Goal: Check status: Check status

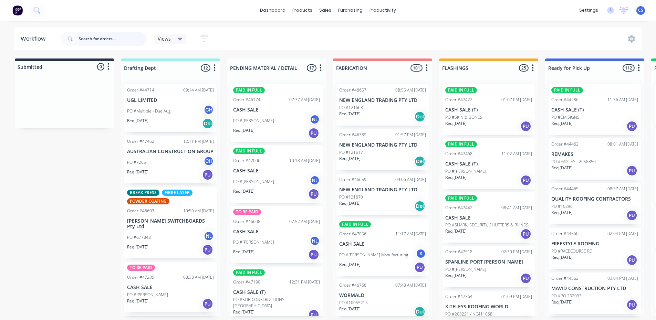
click at [114, 39] on input "text" at bounding box center [113, 39] width 68 height 14
type input "interpod"
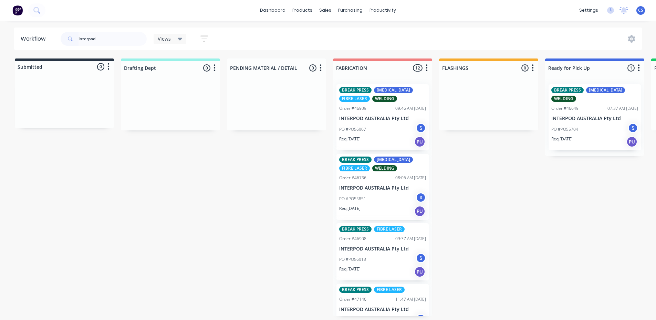
click at [564, 123] on div "PO #PO55704 S" at bounding box center [594, 129] width 87 height 13
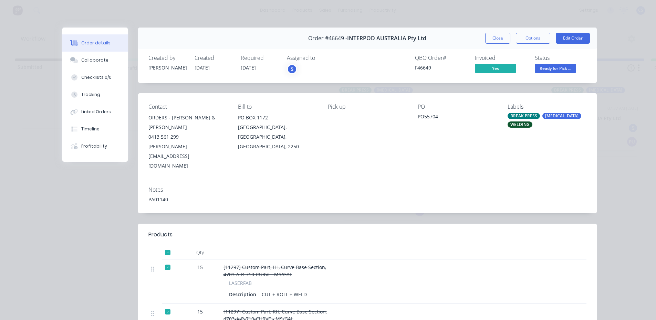
scroll to position [69, 0]
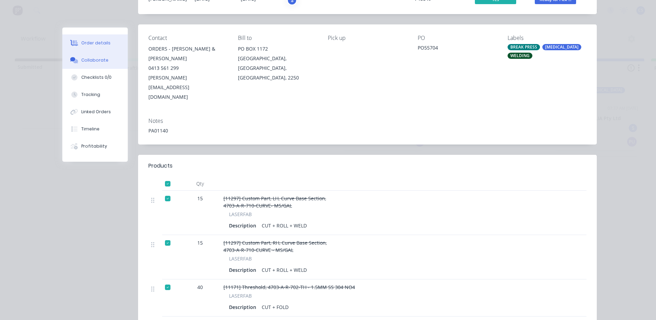
click at [102, 61] on div "Collaborate" at bounding box center [94, 60] width 27 height 6
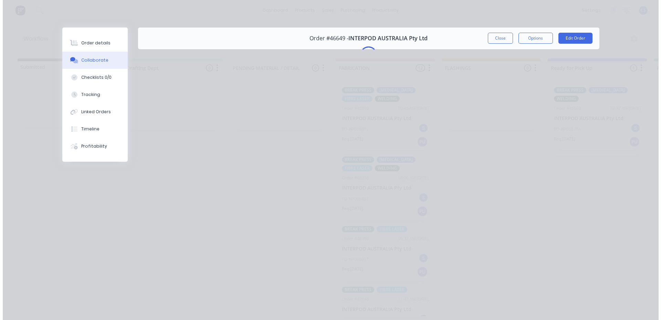
scroll to position [0, 0]
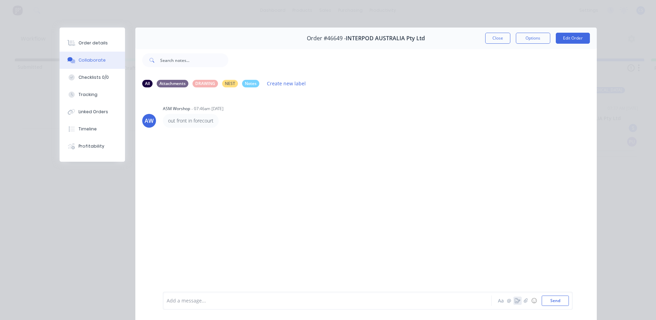
click at [515, 300] on icon "button" at bounding box center [518, 301] width 6 height 5
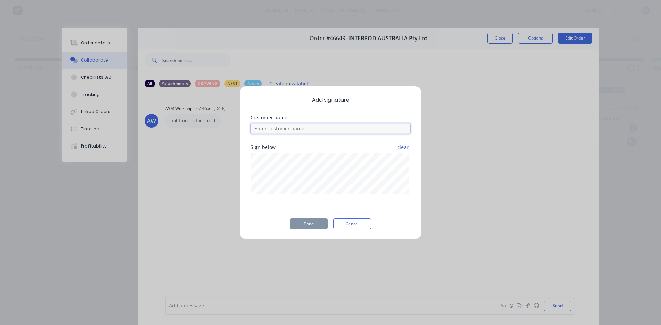
click at [300, 132] on input at bounding box center [331, 129] width 160 height 10
type input "mark"
click at [352, 224] on button "Cancel" at bounding box center [352, 224] width 38 height 11
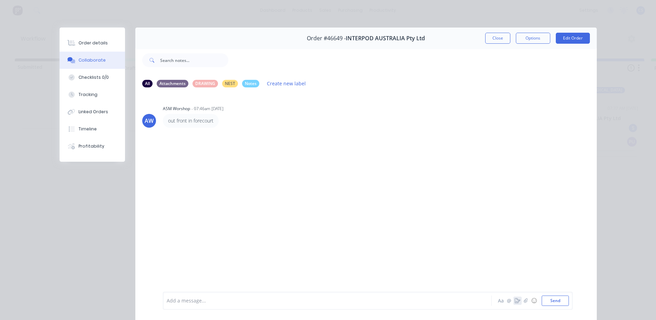
click at [517, 303] on icon "button" at bounding box center [518, 301] width 6 height 5
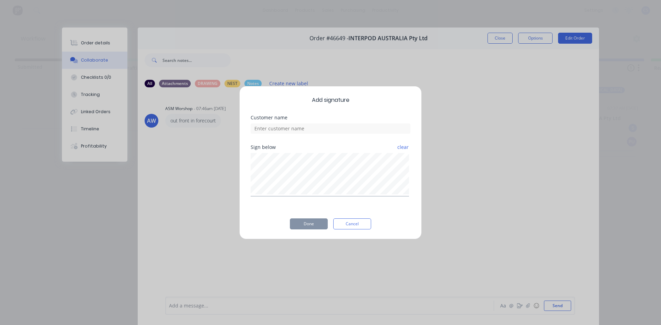
click at [298, 123] on div at bounding box center [331, 128] width 160 height 12
click at [297, 133] on input at bounding box center [331, 129] width 160 height 10
type input "markls"
click at [310, 222] on button "Done" at bounding box center [309, 224] width 38 height 11
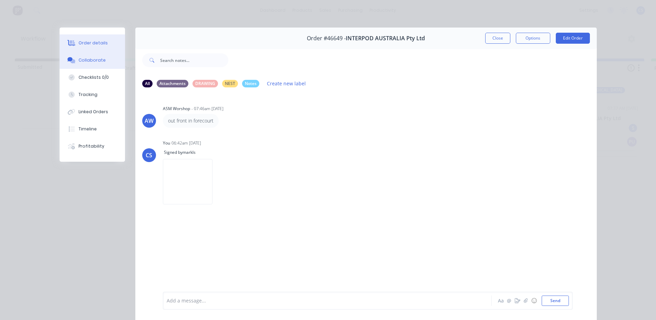
click at [101, 45] on div "Order details" at bounding box center [93, 43] width 29 height 6
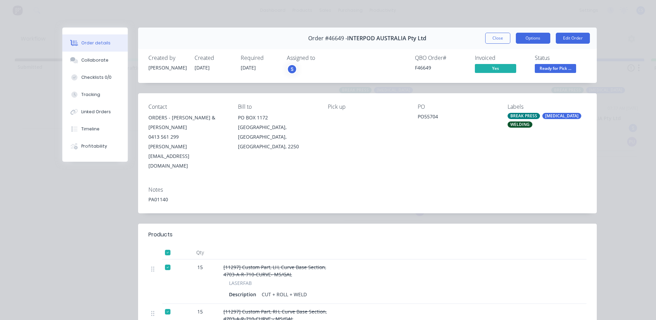
click at [525, 42] on button "Options" at bounding box center [533, 38] width 34 height 11
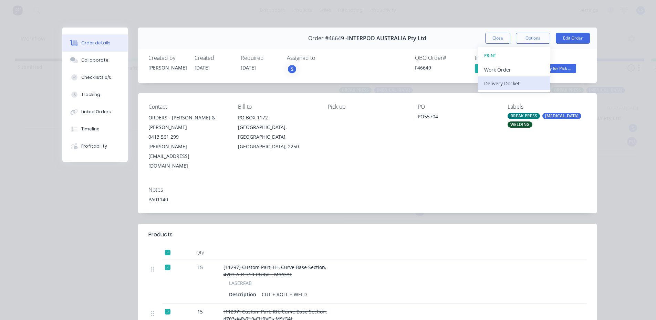
click at [508, 85] on div "Delivery Docket" at bounding box center [514, 84] width 60 height 10
click at [513, 81] on div "Standard" at bounding box center [514, 84] width 60 height 10
click at [568, 181] on div "Notes PA01140" at bounding box center [367, 197] width 459 height 32
click at [550, 63] on div "Status Ready for Pick ..." at bounding box center [561, 65] width 52 height 20
click at [550, 69] on span "Ready for Pick ..." at bounding box center [555, 68] width 41 height 9
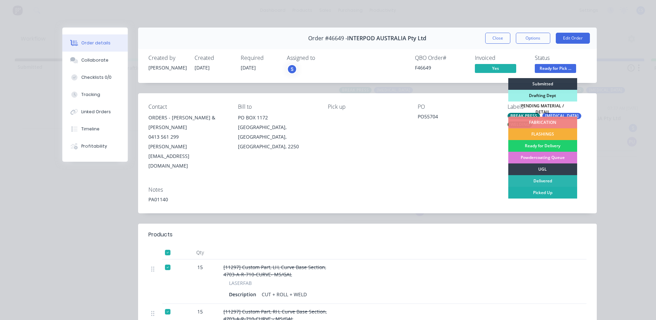
click at [520, 188] on div "Picked Up" at bounding box center [542, 193] width 69 height 12
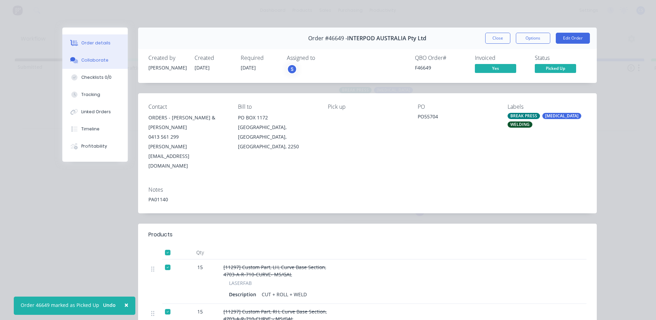
click at [112, 57] on button "Collaborate" at bounding box center [94, 60] width 65 height 17
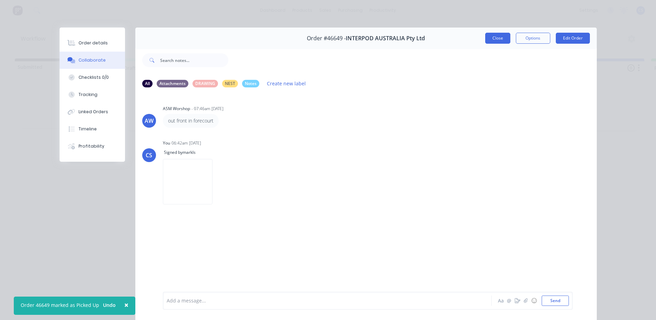
click at [496, 43] on button "Close" at bounding box center [497, 38] width 25 height 11
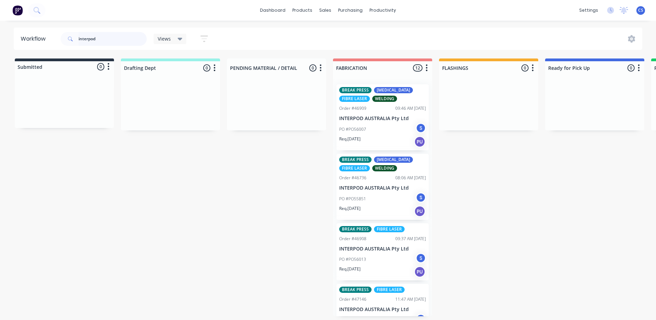
drag, startPoint x: 98, startPoint y: 37, endPoint x: 0, endPoint y: 44, distance: 98.4
click at [0, 44] on div "Workflow interpod Views Save new view None (Default) edit Nilesh edit Productio…" at bounding box center [328, 39] width 656 height 22
type input "skin"
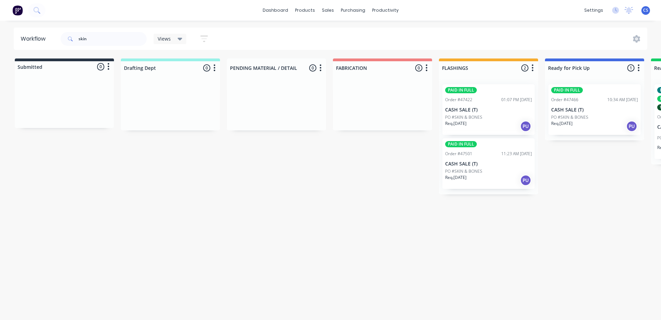
click at [582, 116] on p "PO #SKIN & BONES" at bounding box center [569, 117] width 37 height 6
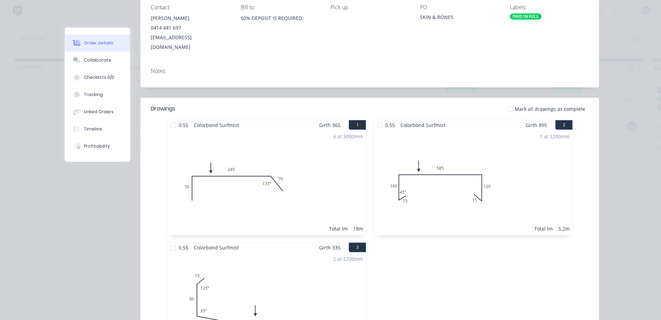
scroll to position [92, 0]
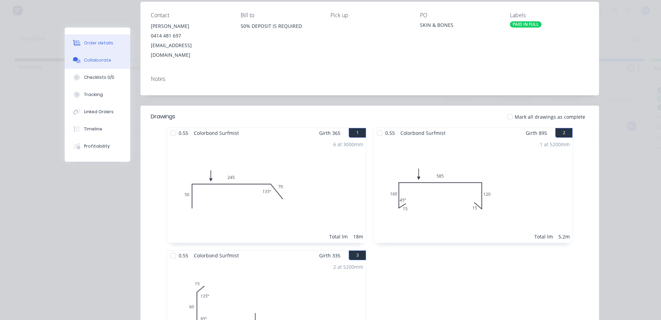
click at [96, 66] on button "Collaborate" at bounding box center [97, 60] width 65 height 17
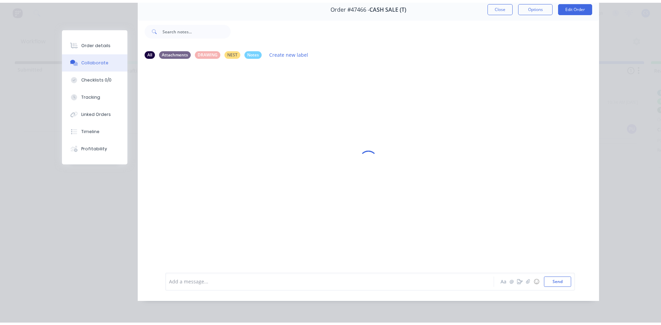
scroll to position [0, 0]
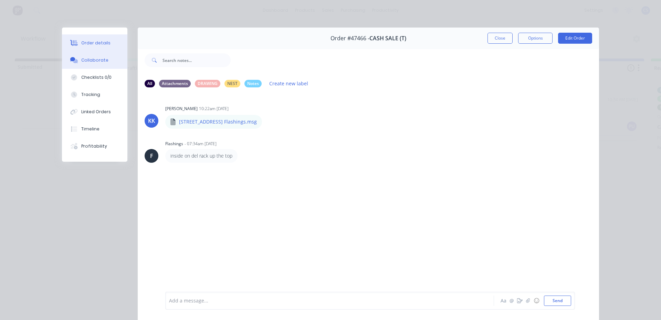
click at [101, 36] on button "Order details" at bounding box center [94, 42] width 65 height 17
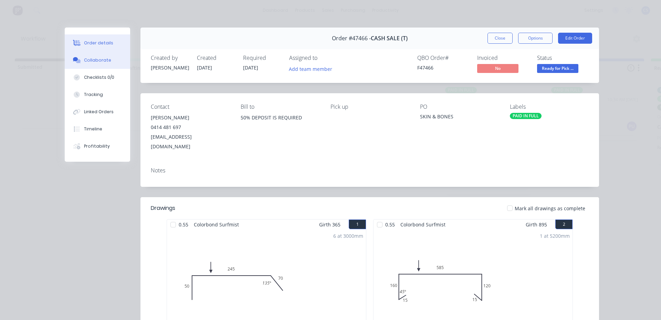
click at [104, 62] on div "Collaborate" at bounding box center [97, 60] width 27 height 6
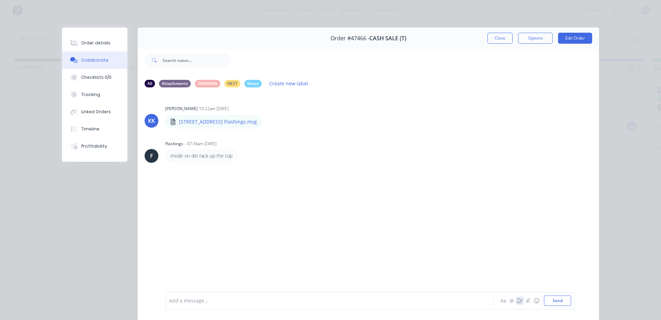
click at [517, 300] on icon "button" at bounding box center [520, 301] width 6 height 5
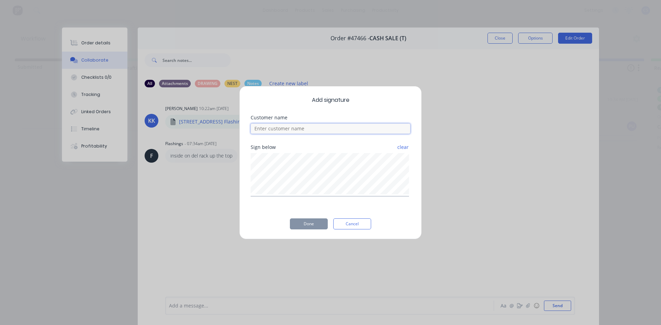
click at [325, 124] on input at bounding box center [331, 129] width 160 height 10
type input "kieran"
click at [362, 228] on button "Cancel" at bounding box center [352, 224] width 38 height 11
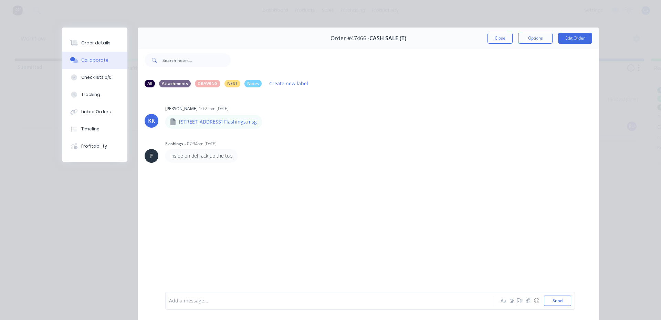
click at [92, 55] on button "Collaborate" at bounding box center [94, 60] width 65 height 17
click at [93, 43] on div "Order details" at bounding box center [95, 43] width 29 height 6
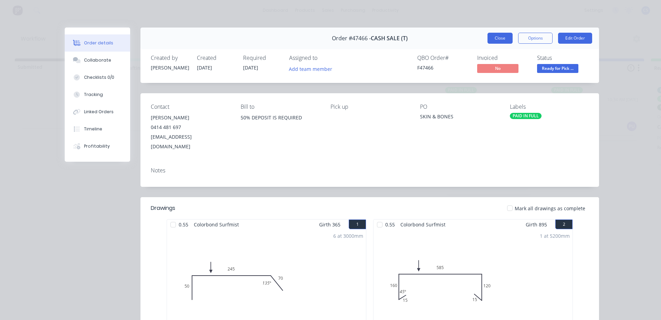
click at [501, 36] on button "Close" at bounding box center [500, 38] width 25 height 11
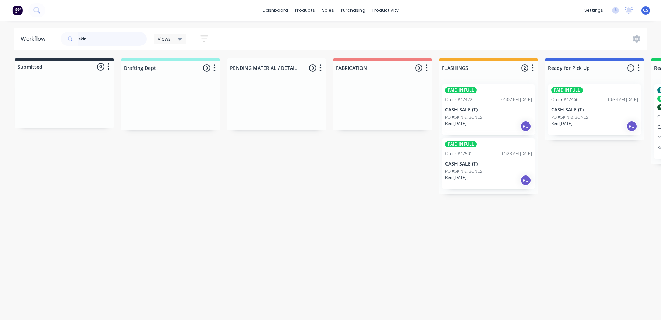
drag, startPoint x: 95, startPoint y: 37, endPoint x: 58, endPoint y: 37, distance: 37.9
click at [58, 37] on header "Workflow skin Views Save new view None (Default) edit Nilesh edit Production ed…" at bounding box center [331, 39] width 634 height 22
type input "lorn"
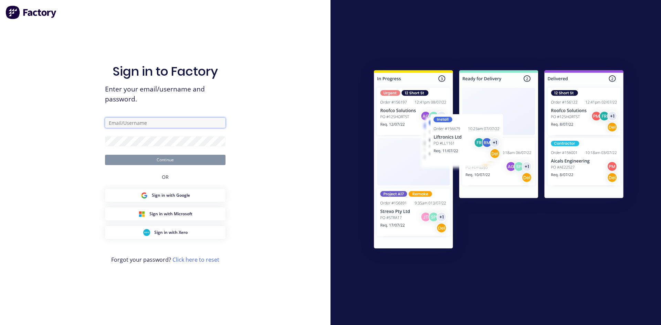
type input "[EMAIL_ADDRESS][DOMAIN_NAME]"
click at [172, 153] on form "[EMAIL_ADDRESS][DOMAIN_NAME] Continue" at bounding box center [165, 142] width 121 height 48
click at [172, 161] on button "Continue" at bounding box center [165, 160] width 121 height 10
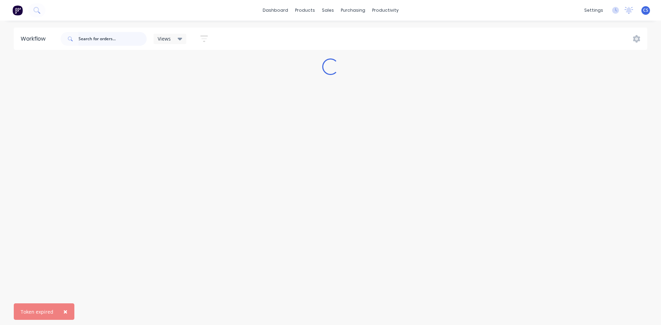
click at [108, 38] on input "text" at bounding box center [113, 39] width 68 height 14
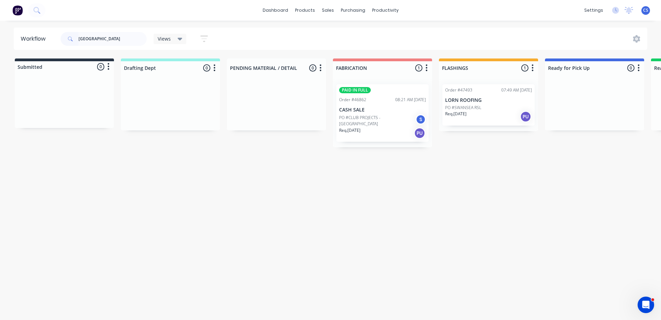
click at [499, 116] on div "Req. [DATE] PU" at bounding box center [488, 117] width 87 height 12
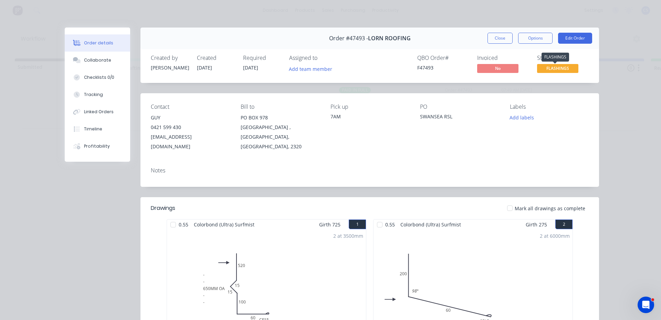
click at [567, 66] on span "FLASHINGS" at bounding box center [557, 68] width 41 height 9
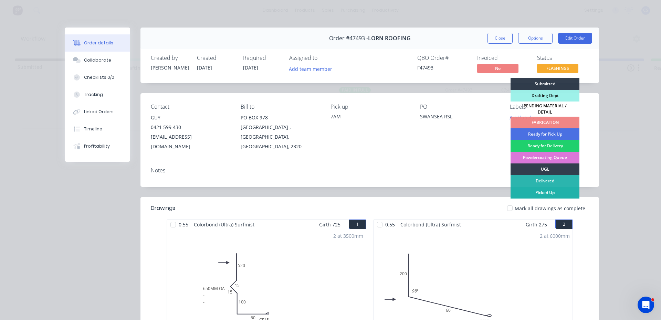
click at [549, 187] on div "Picked Up" at bounding box center [545, 193] width 69 height 12
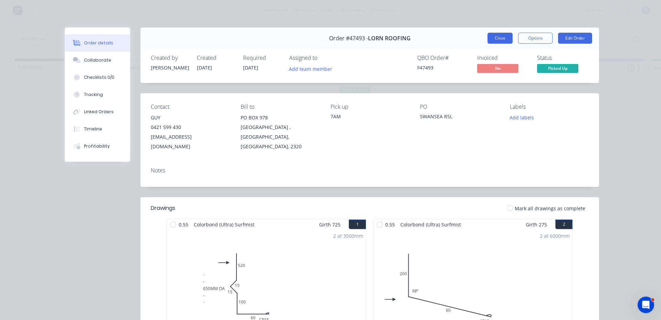
click at [499, 42] on button "Close" at bounding box center [500, 38] width 25 height 11
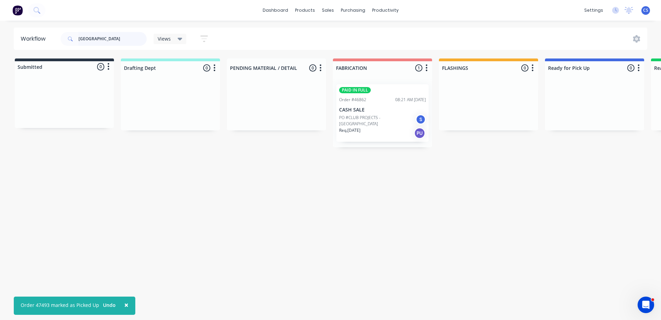
drag, startPoint x: 106, startPoint y: 37, endPoint x: 62, endPoint y: 42, distance: 44.4
click at [66, 40] on div "[GEOGRAPHIC_DATA]" at bounding box center [104, 39] width 86 height 14
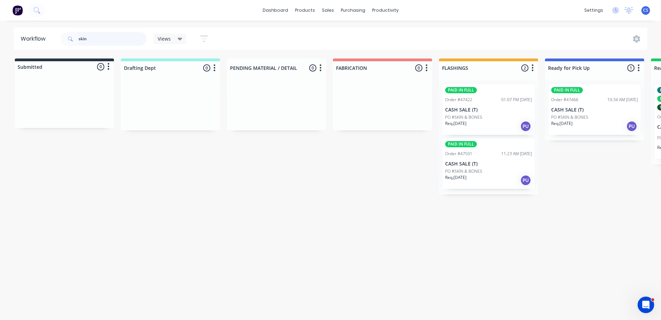
type input "skin"
click at [589, 111] on p "CASH SALE (T)" at bounding box center [594, 110] width 87 height 6
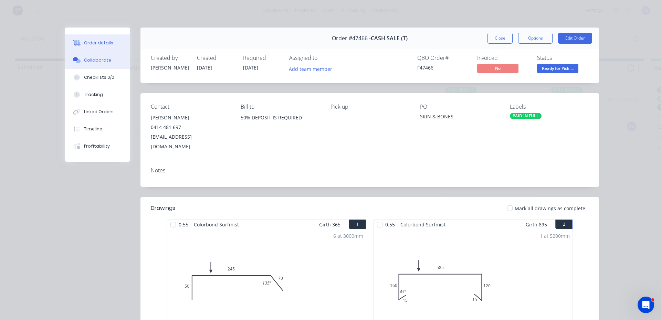
click at [96, 63] on div "Collaborate" at bounding box center [97, 60] width 27 height 6
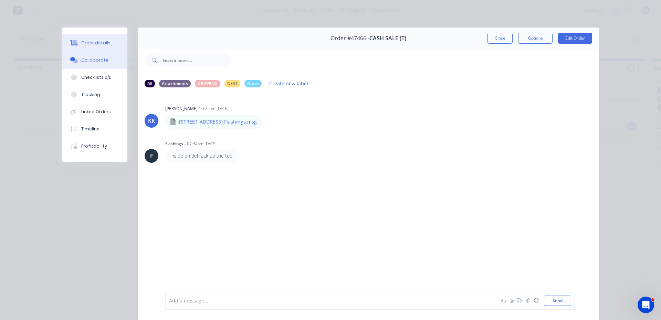
click at [103, 46] on button "Order details" at bounding box center [94, 42] width 65 height 17
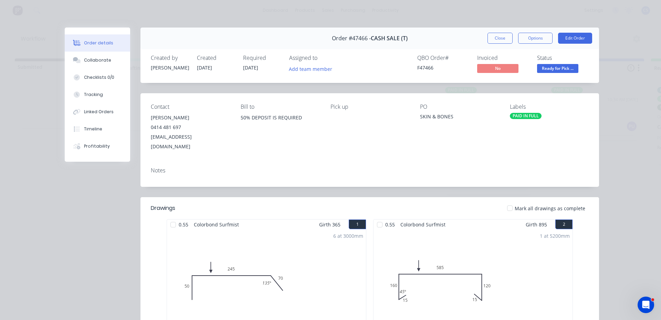
click at [548, 66] on span "Ready for Pick ..." at bounding box center [557, 68] width 41 height 9
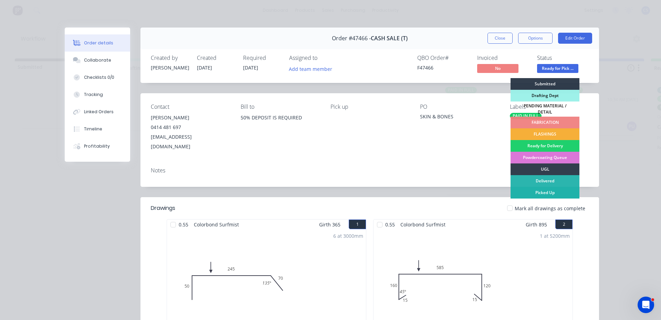
click at [545, 188] on div "Picked Up" at bounding box center [545, 193] width 69 height 12
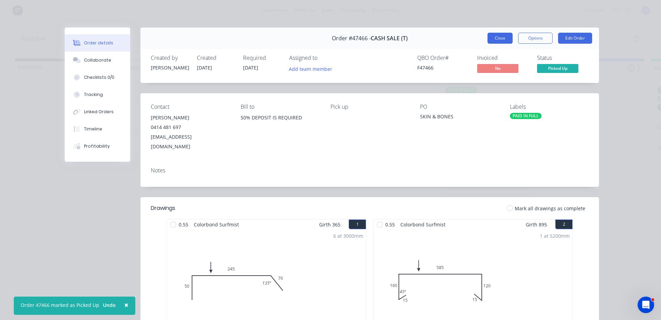
click at [501, 41] on button "Close" at bounding box center [500, 38] width 25 height 11
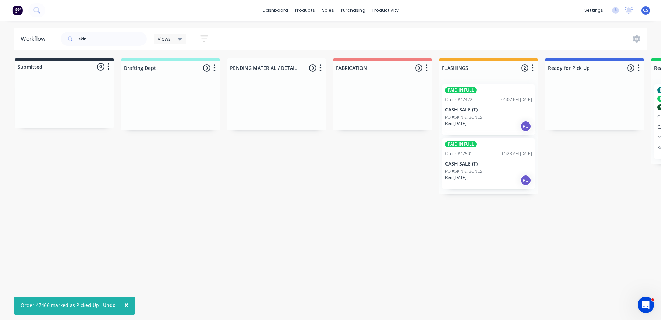
click at [479, 122] on div "Req. [DATE] PU" at bounding box center [488, 127] width 87 height 12
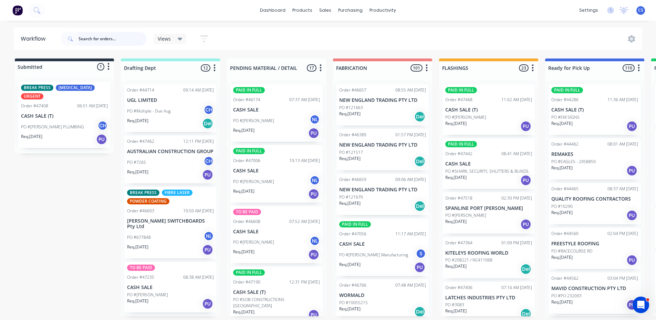
drag, startPoint x: 661, startPoint y: 106, endPoint x: 92, endPoint y: 37, distance: 573.4
click at [92, 37] on input "text" at bounding box center [113, 39] width 68 height 14
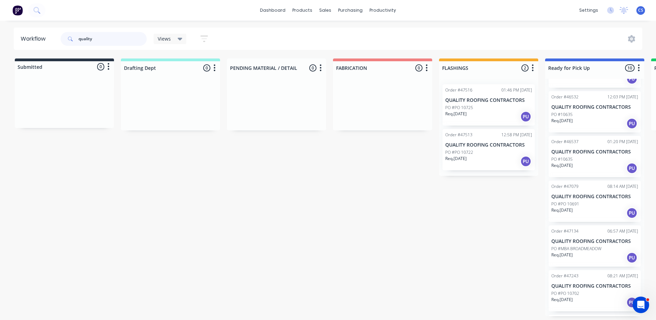
scroll to position [212, 0]
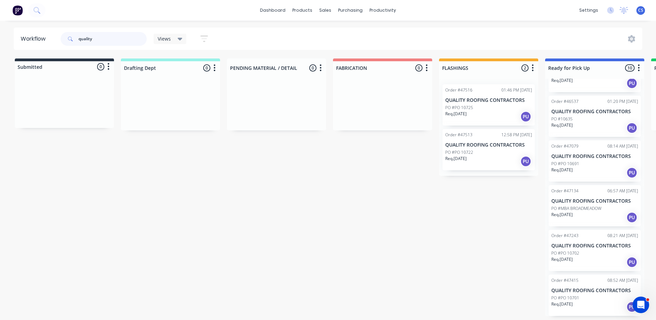
type input "quality"
click at [585, 295] on div "PO #PO 10701" at bounding box center [594, 298] width 87 height 6
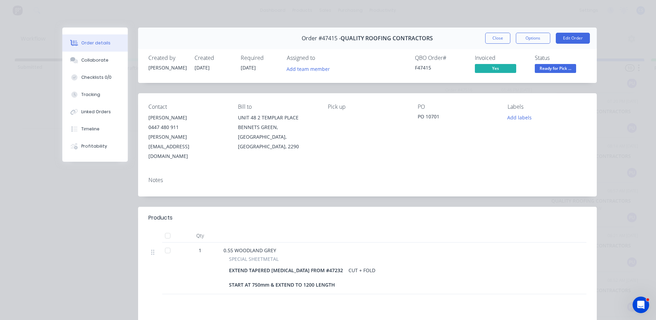
drag, startPoint x: 500, startPoint y: 41, endPoint x: 539, endPoint y: 111, distance: 80.0
click at [501, 41] on button "Close" at bounding box center [497, 38] width 25 height 11
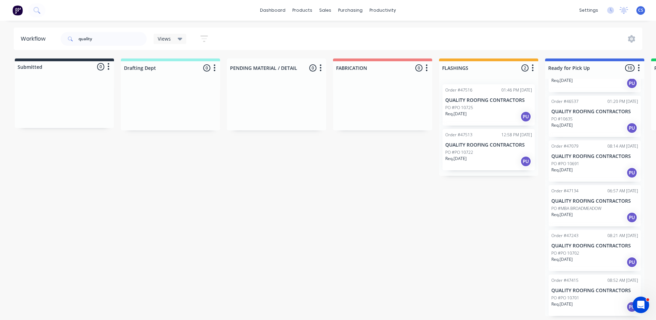
click at [573, 262] on p "Req. 26/08/25" at bounding box center [561, 260] width 21 height 6
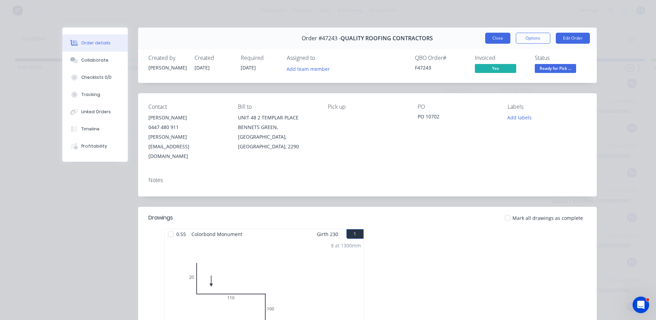
click at [496, 35] on button "Close" at bounding box center [497, 38] width 25 height 11
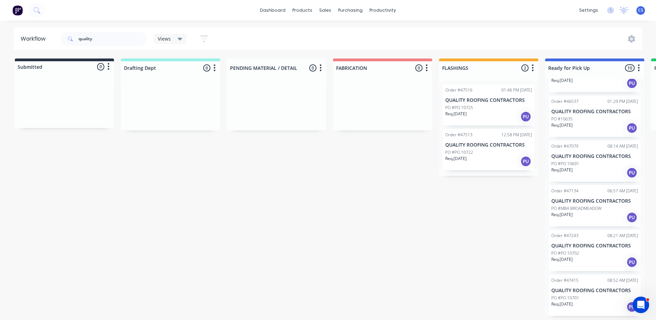
click at [477, 154] on div "PO #PO 10722" at bounding box center [488, 152] width 87 height 6
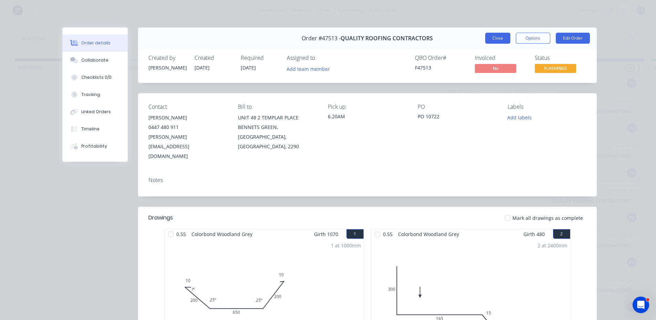
click at [499, 40] on button "Close" at bounding box center [497, 38] width 25 height 11
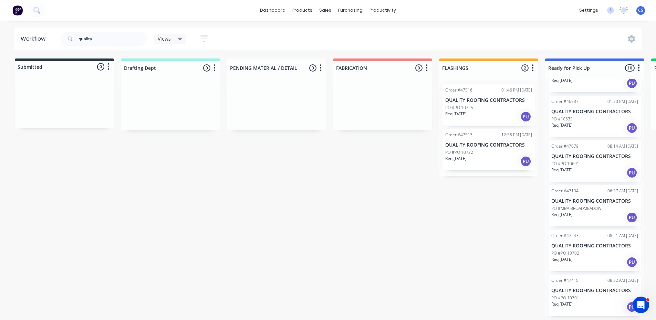
click at [491, 92] on div "Order #47516 01:46 PM 03/09/25" at bounding box center [488, 90] width 87 height 6
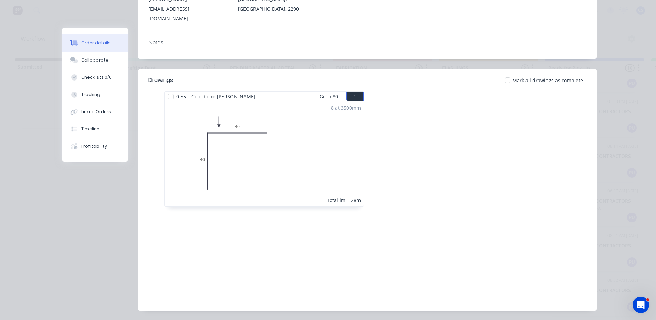
scroll to position [0, 0]
